Goal: Navigation & Orientation: Find specific page/section

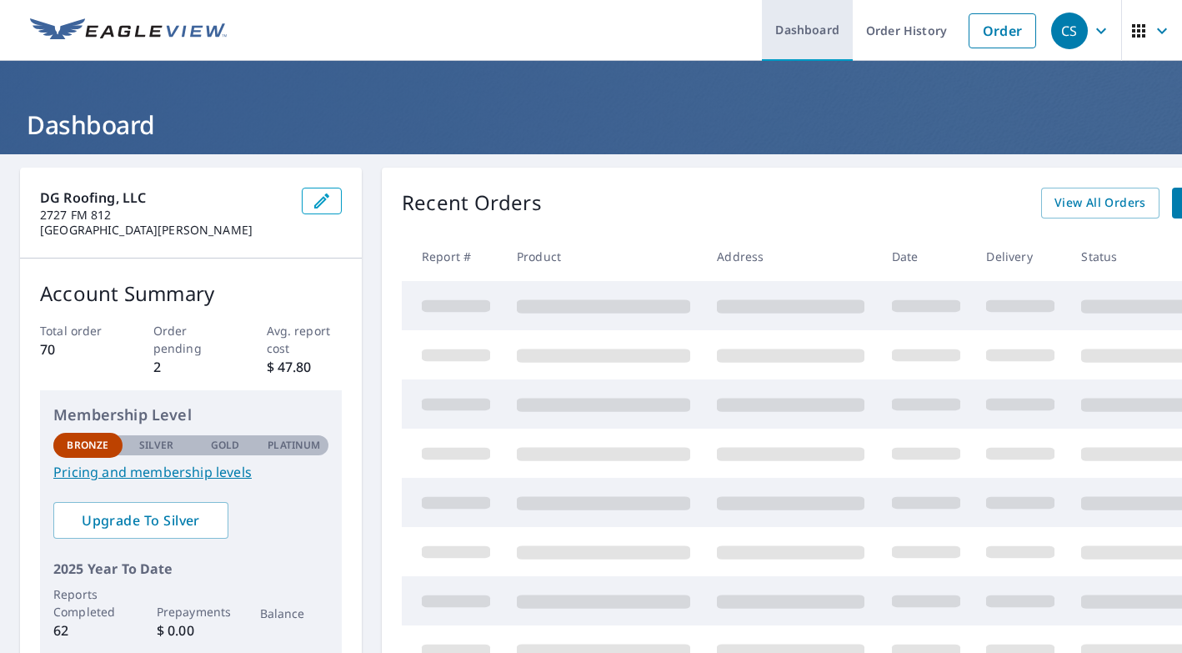
click at [812, 35] on link "Dashboard" at bounding box center [807, 30] width 91 height 61
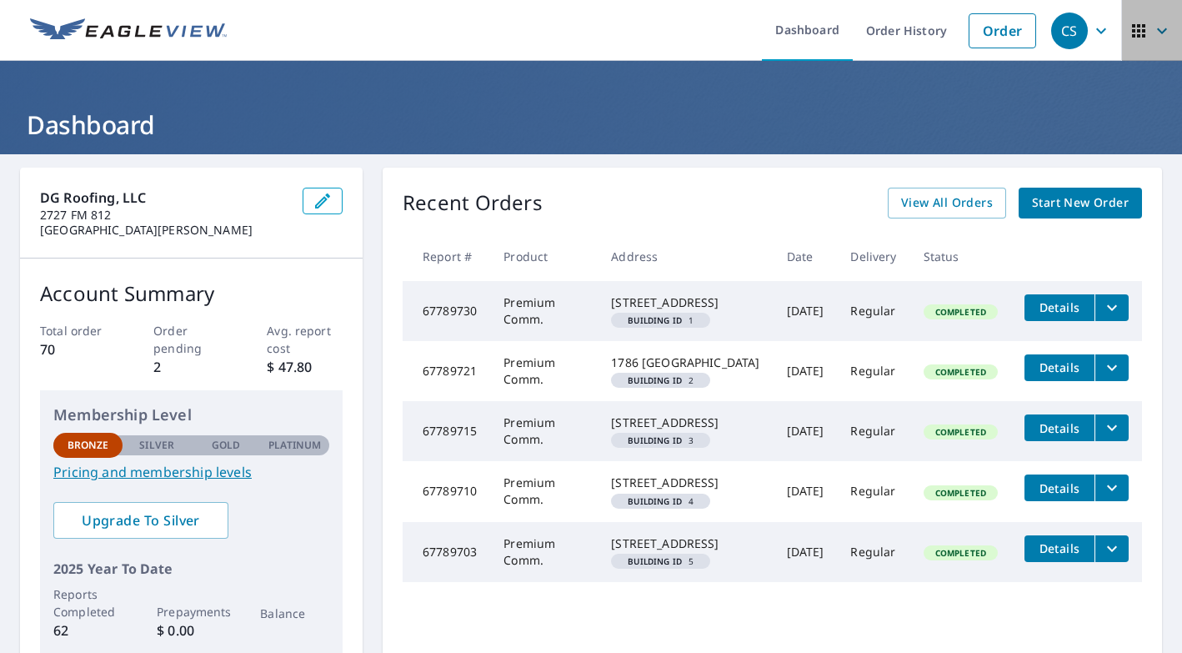
click at [1142, 33] on icon "button" at bounding box center [1138, 30] width 13 height 13
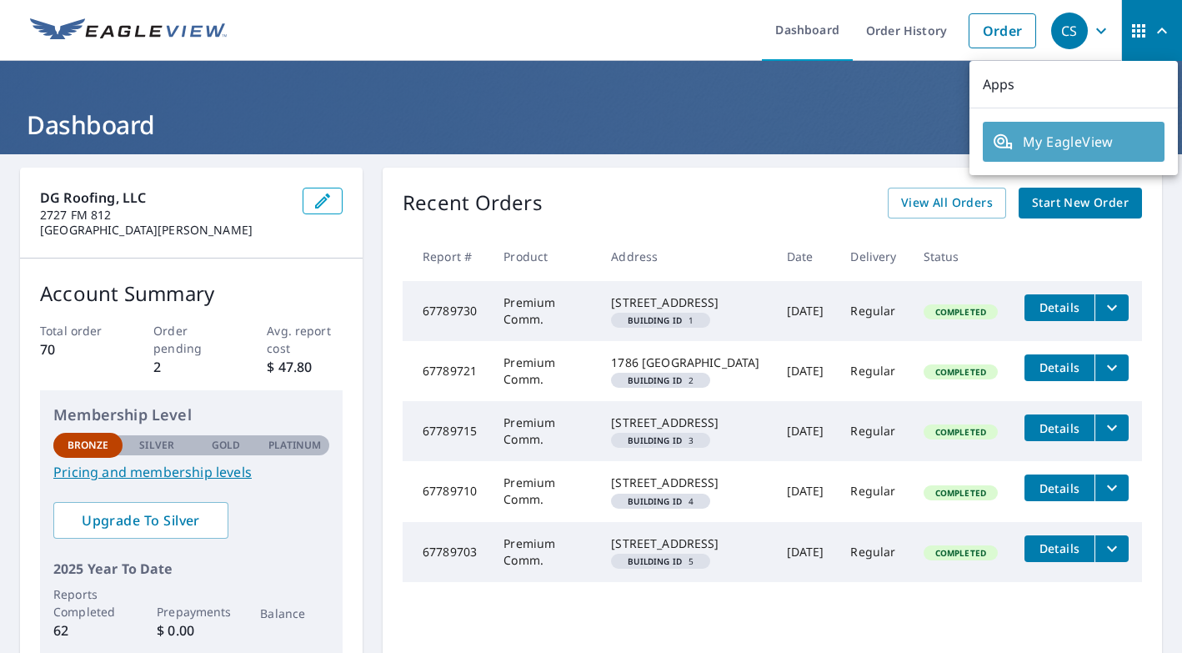
click at [1083, 147] on span "My EagleView" at bounding box center [1074, 142] width 162 height 20
